Goal: Information Seeking & Learning: Compare options

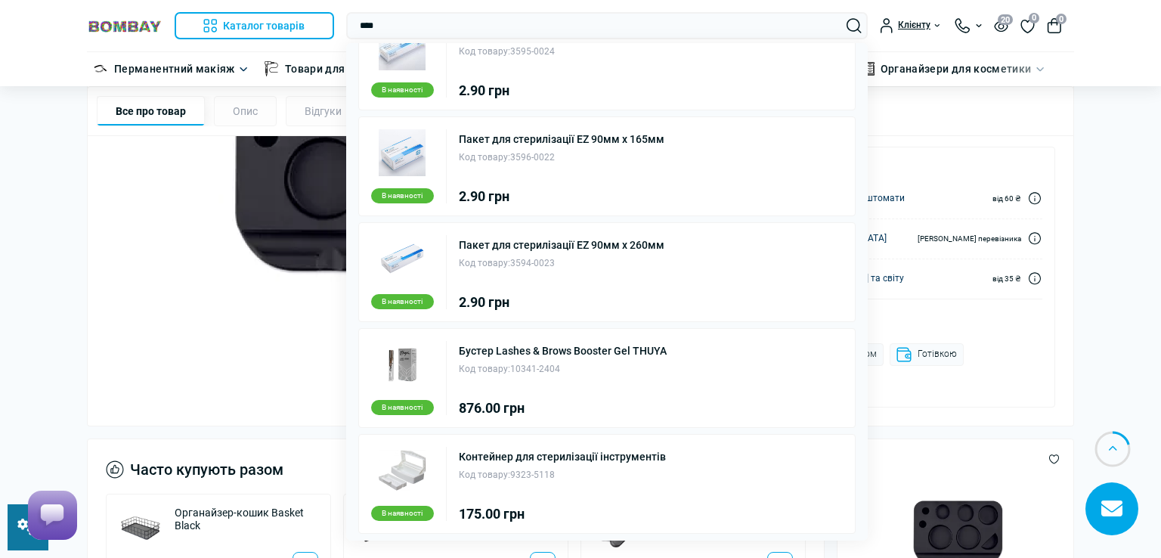
scroll to position [390, 0]
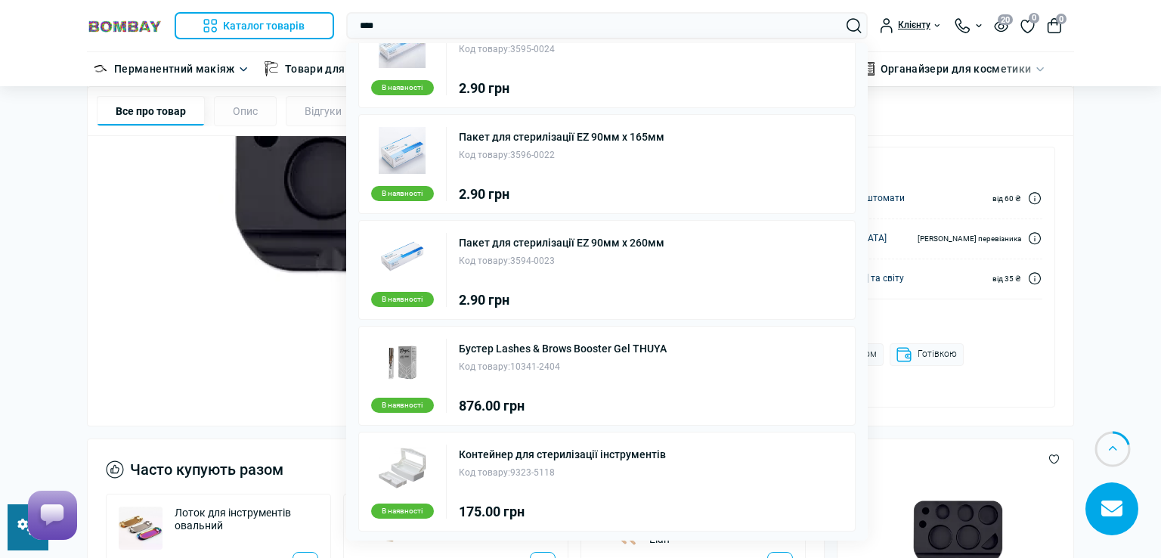
type input "****"
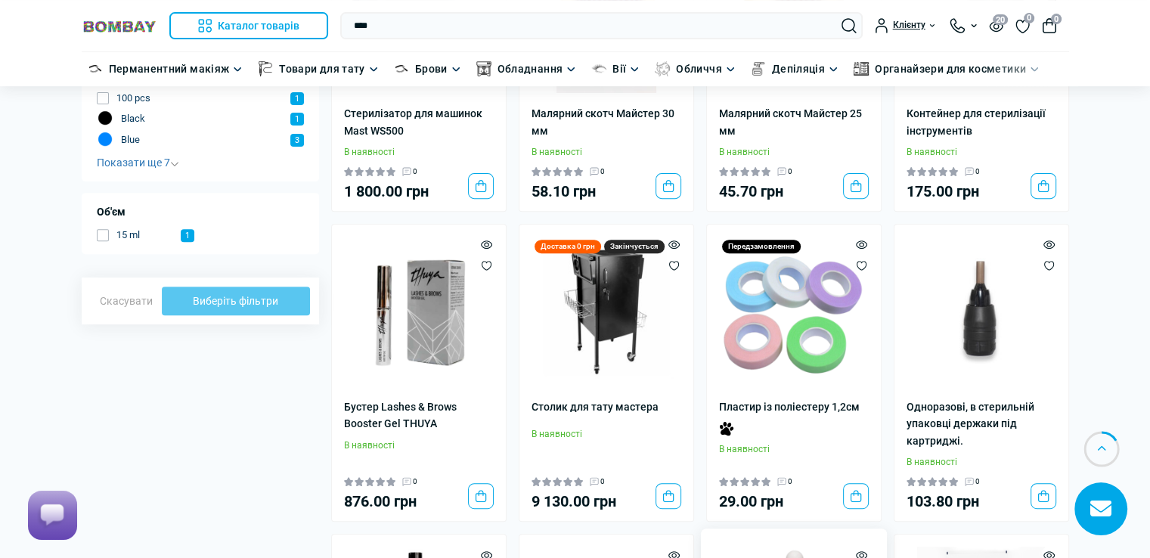
scroll to position [378, 0]
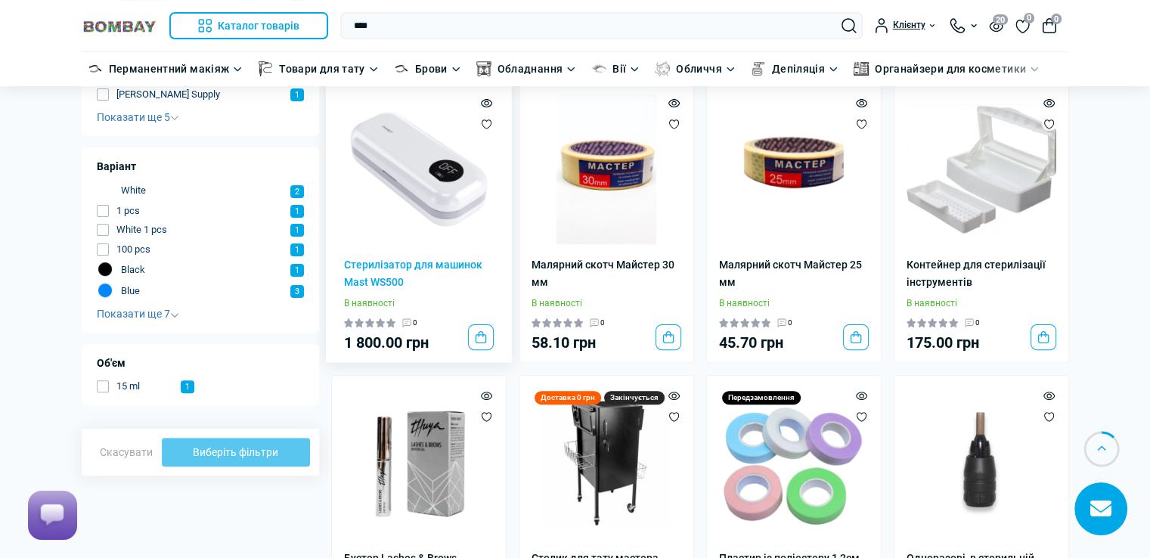
click at [407, 202] on img at bounding box center [419, 169] width 150 height 150
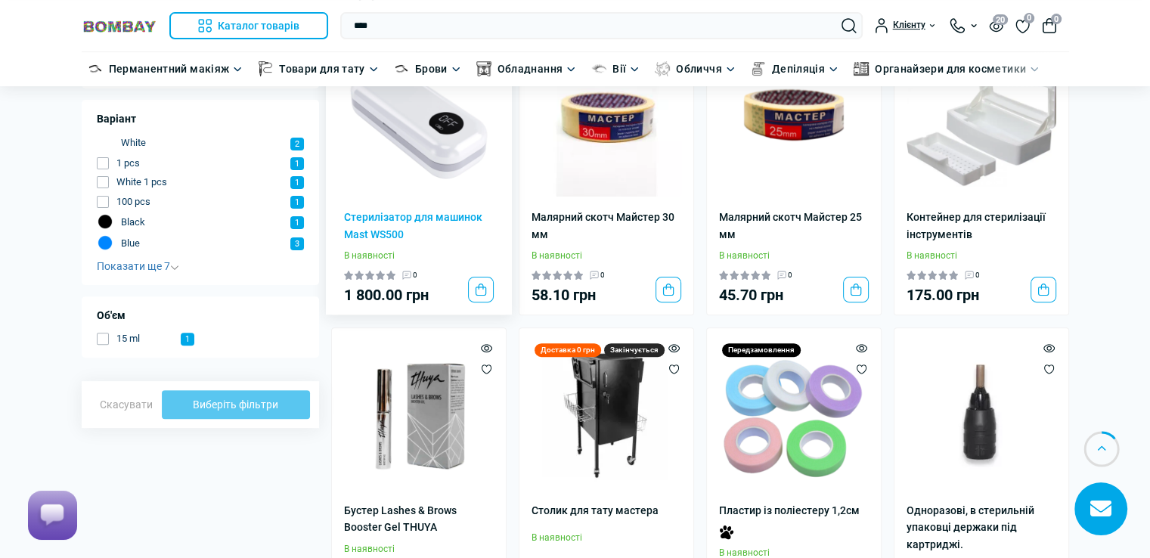
click at [458, 178] on img at bounding box center [419, 122] width 150 height 150
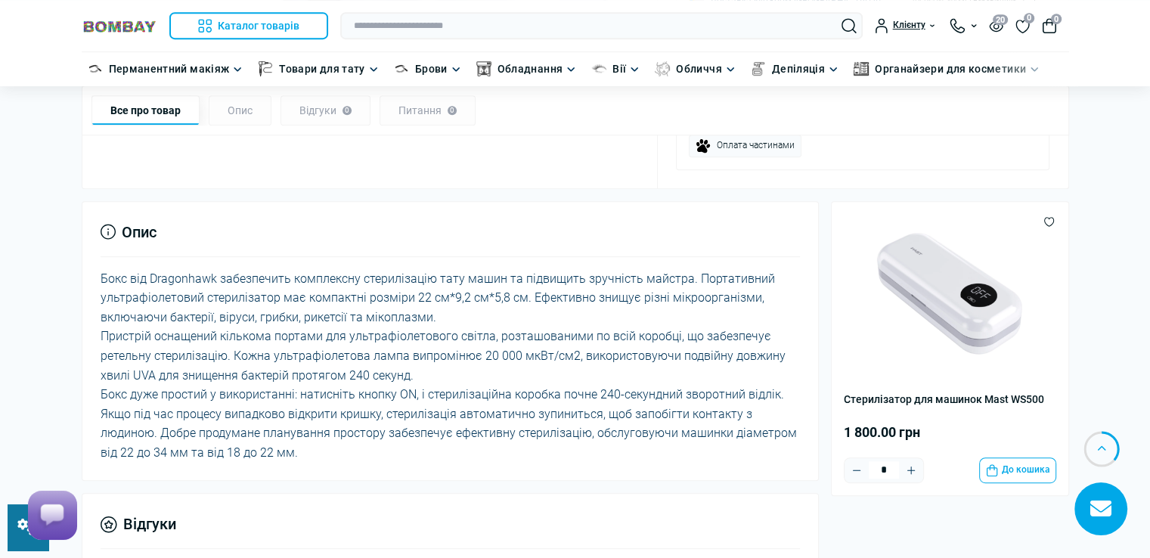
scroll to position [831, 0]
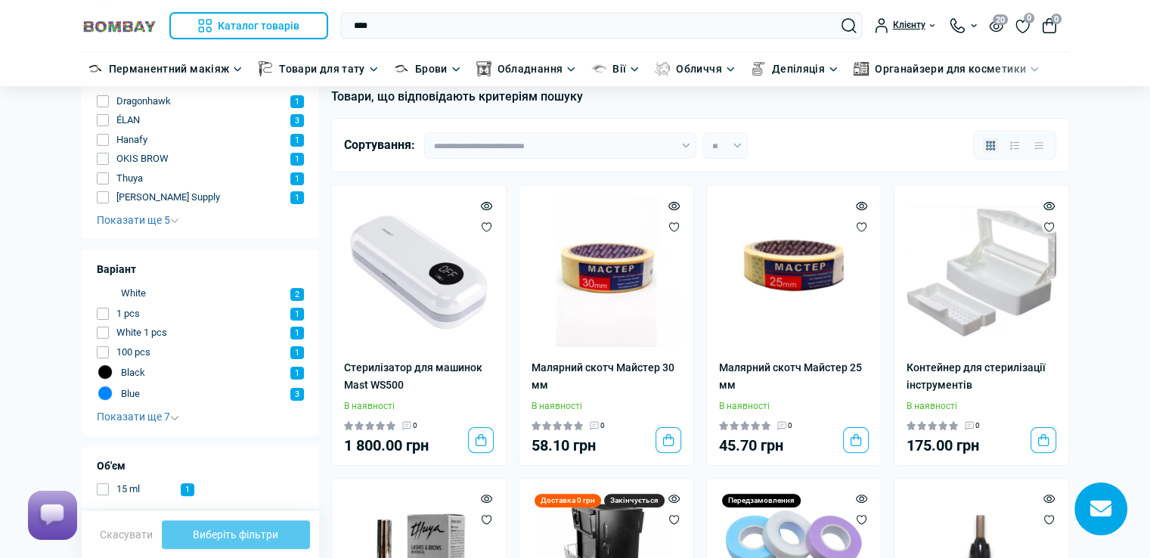
scroll to position [274, 0]
click at [990, 299] on img at bounding box center [981, 273] width 150 height 150
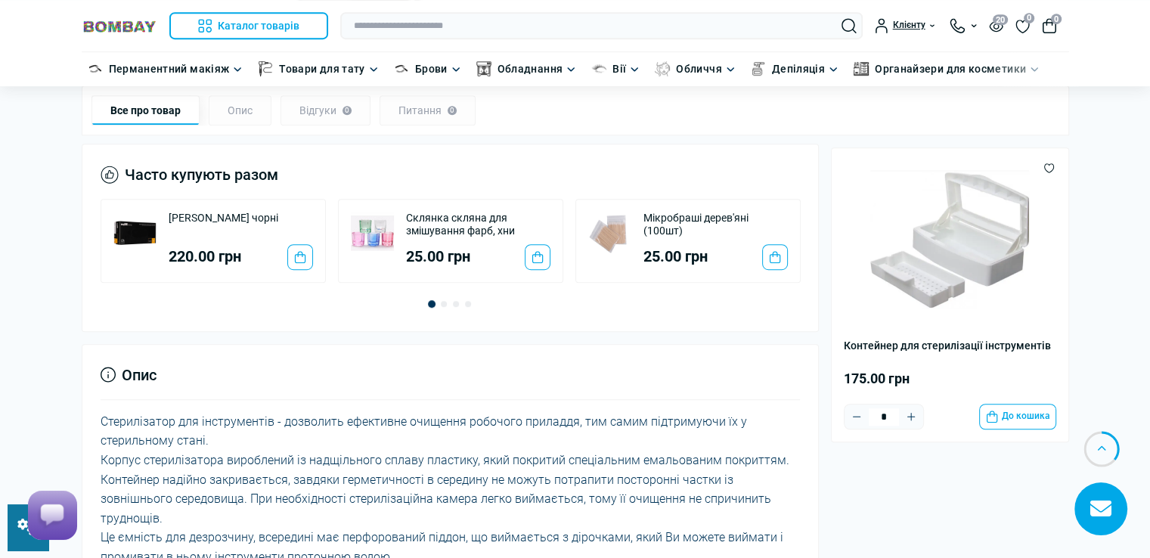
scroll to position [1058, 0]
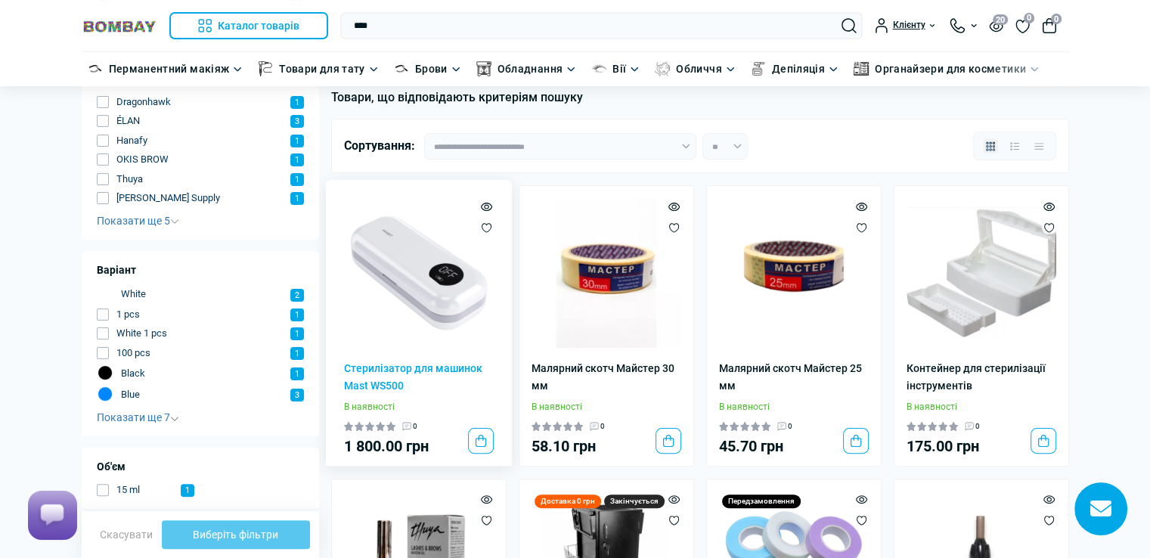
click at [420, 272] on img at bounding box center [419, 273] width 150 height 150
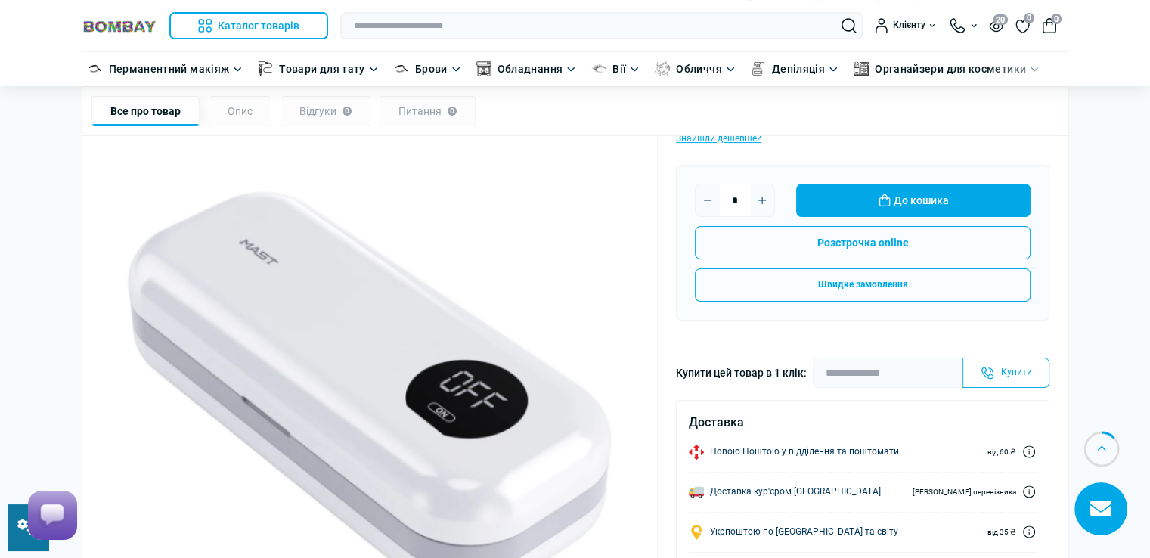
scroll to position [302, 0]
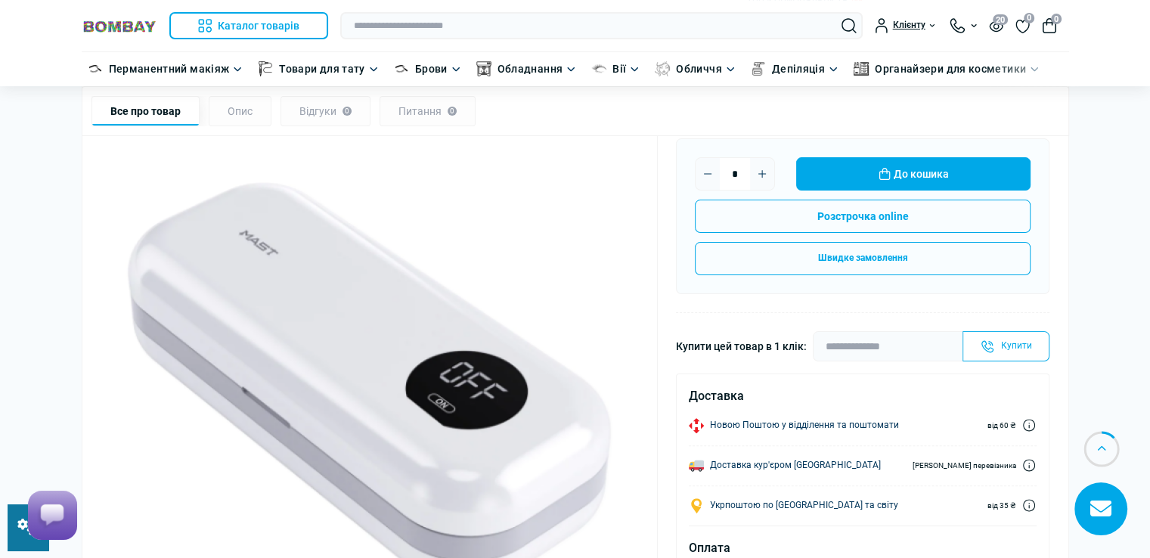
click at [471, 319] on img at bounding box center [369, 384] width 529 height 529
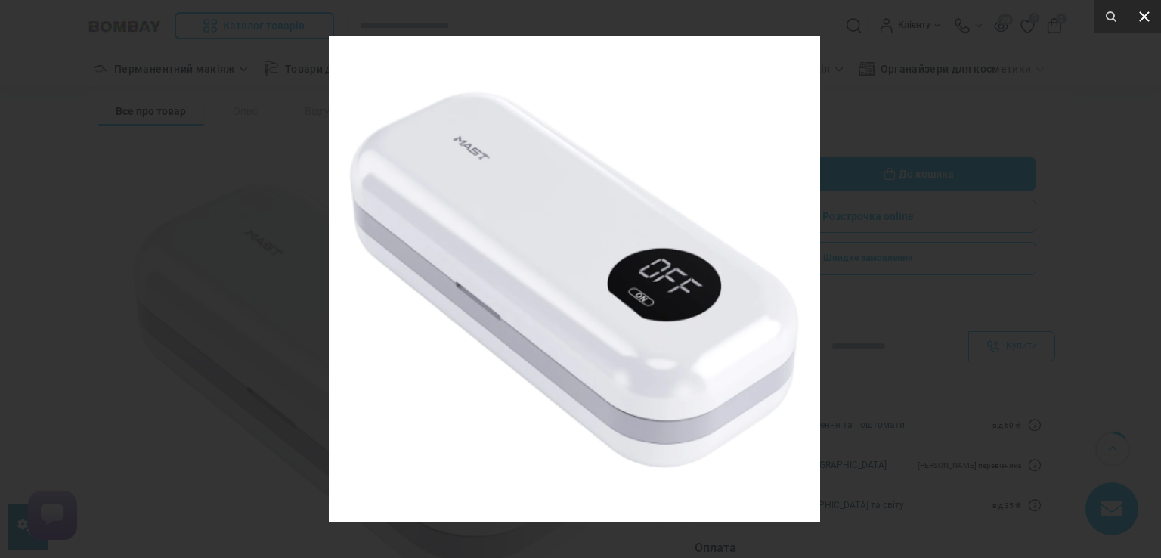
click at [1139, 16] on icon at bounding box center [1144, 16] width 11 height 11
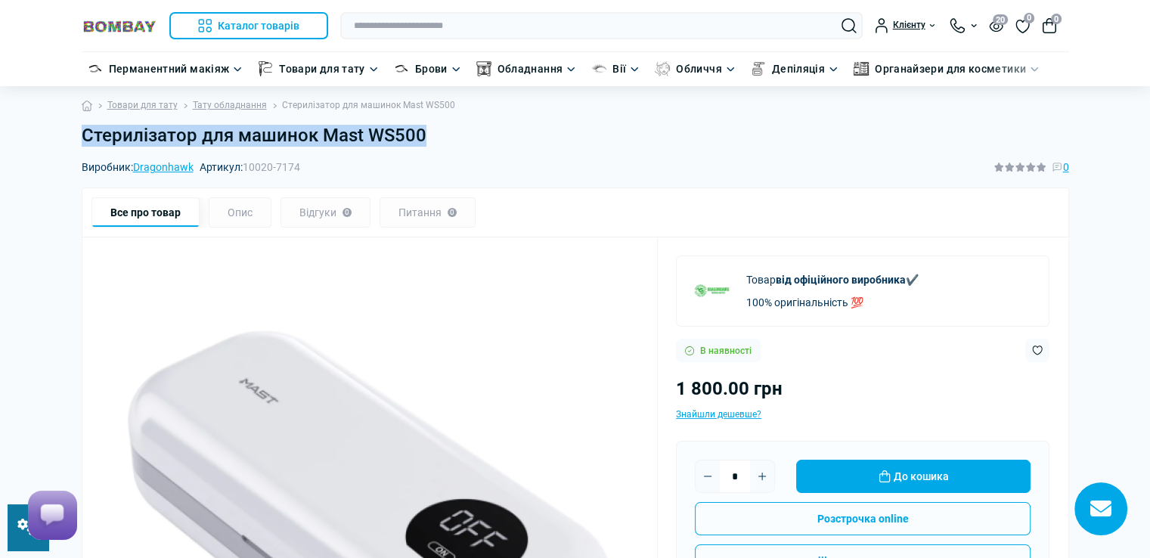
drag, startPoint x: 82, startPoint y: 135, endPoint x: 470, endPoint y: 135, distance: 388.5
click at [470, 135] on h1 "Стерилізатор для машинок Mast WS500" at bounding box center [575, 136] width 987 height 22
copy h1 "Стерилізатор для машинок Mast WS500"
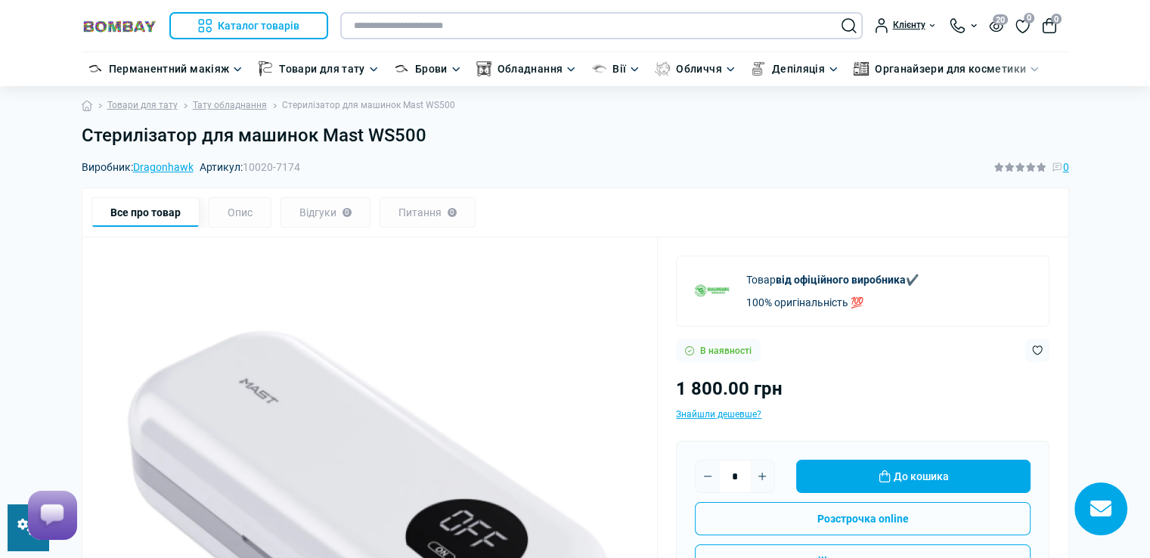
click at [530, 22] on input "text" at bounding box center [601, 25] width 522 height 27
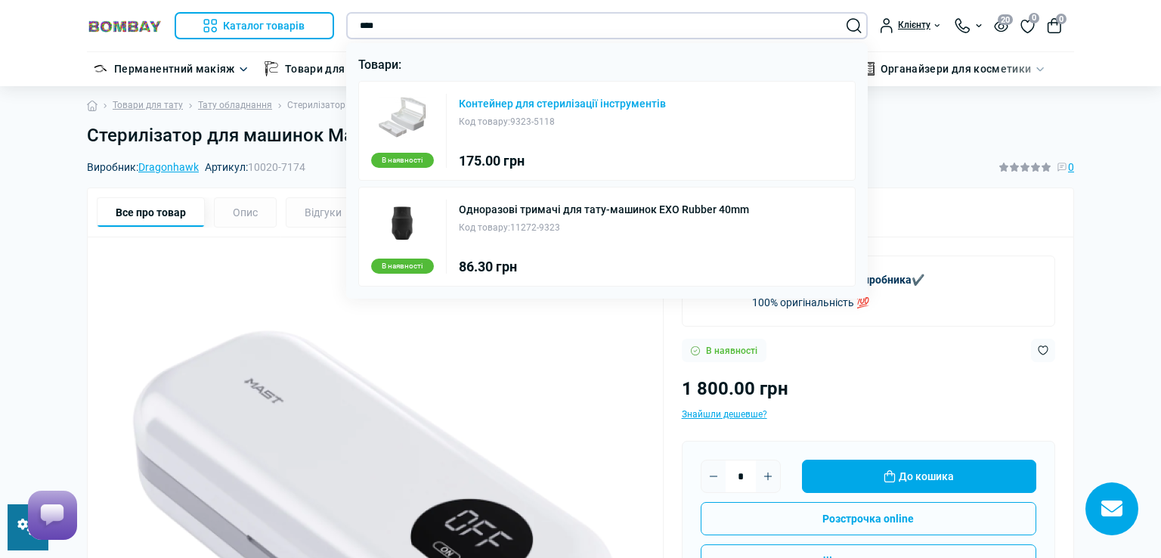
type input "****"
click at [580, 104] on link "Контейнер для стерилізації інструментів" at bounding box center [562, 103] width 207 height 11
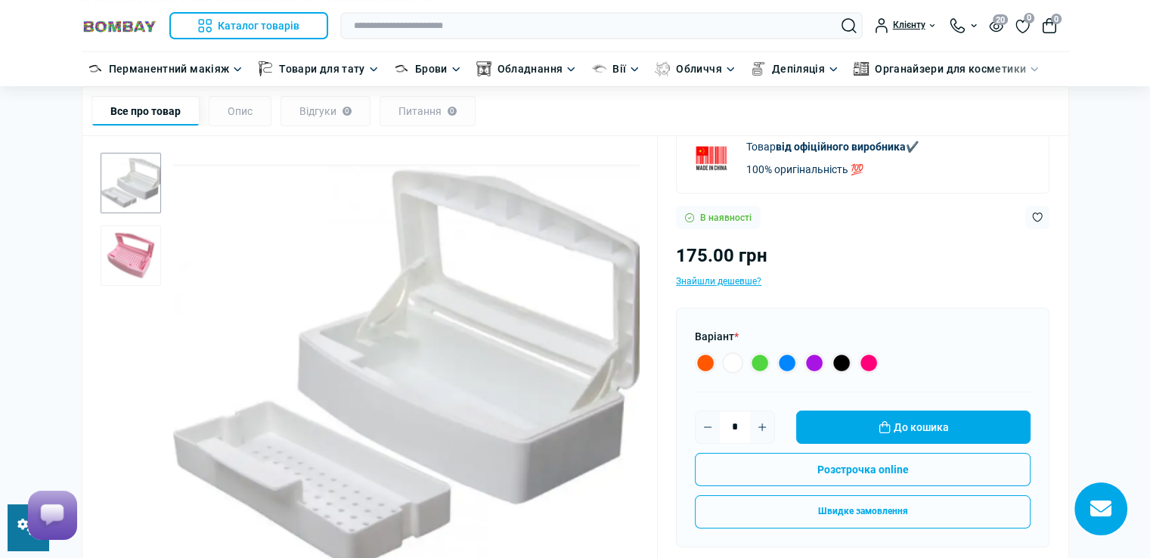
scroll to position [151, 0]
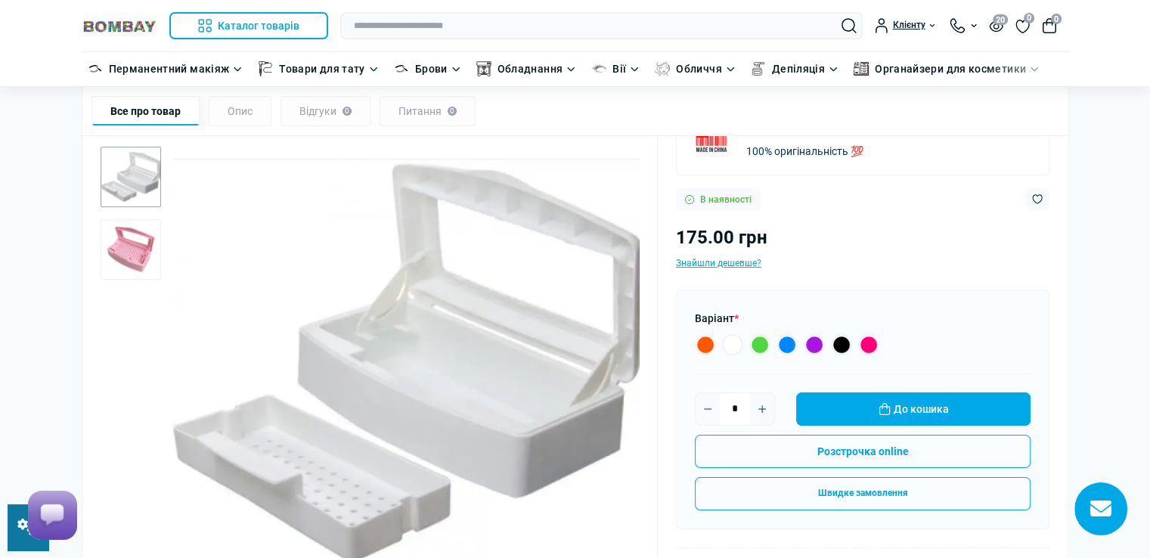
click at [543, 393] on img "1 / 2" at bounding box center [406, 362] width 466 height 466
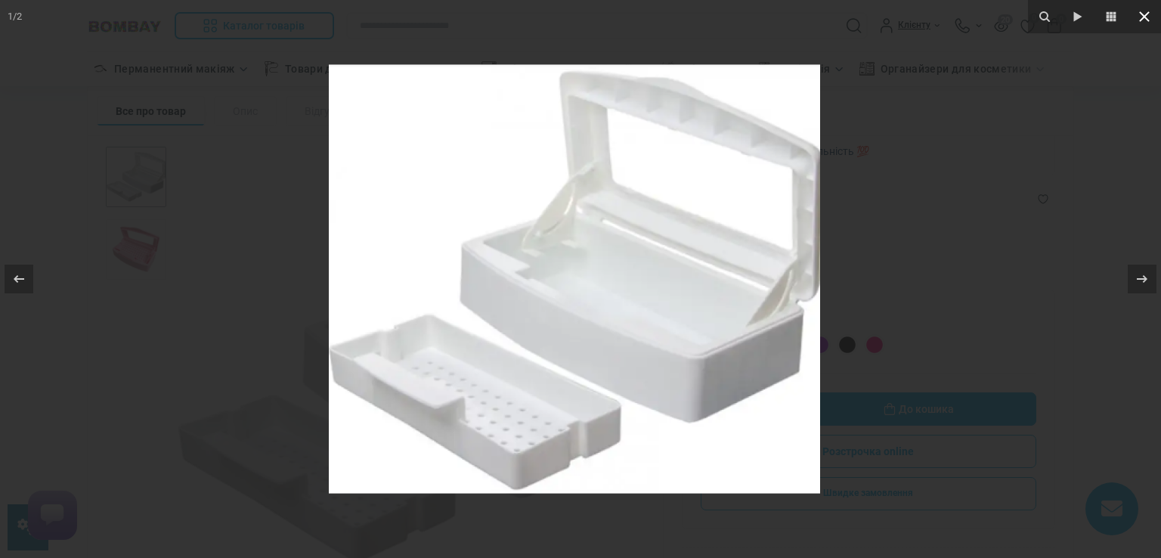
click at [1135, 15] on icon at bounding box center [1144, 17] width 18 height 18
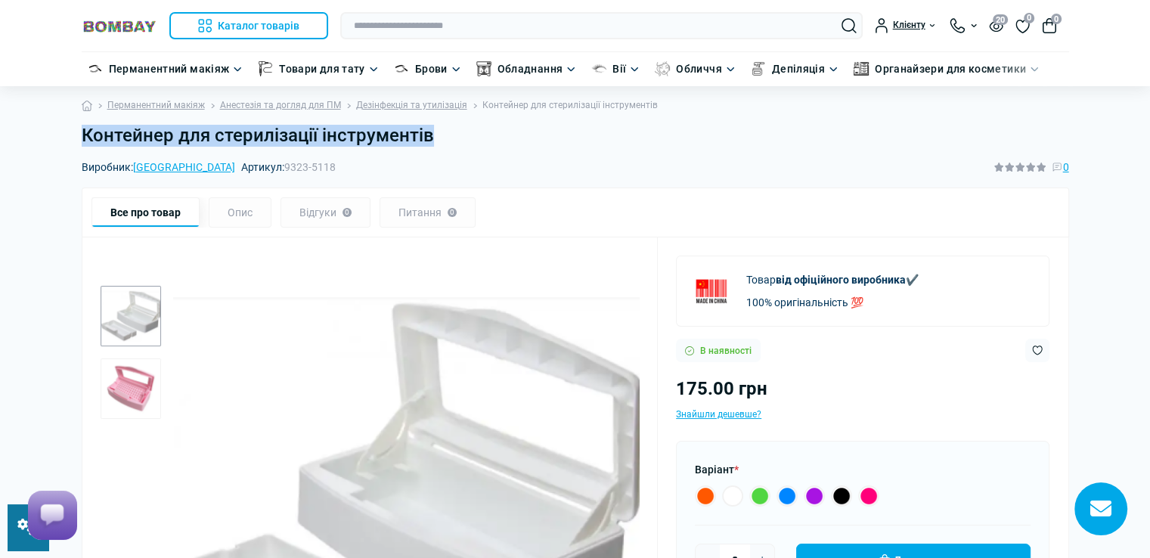
drag, startPoint x: 80, startPoint y: 135, endPoint x: 435, endPoint y: 137, distance: 354.5
click at [435, 137] on div "Контейнер для стерилізації інструментів" at bounding box center [575, 142] width 1005 height 34
copy h1 "Контейнер для стерилізації інструментів"
